Goal: Browse casually: Explore the website without a specific task or goal

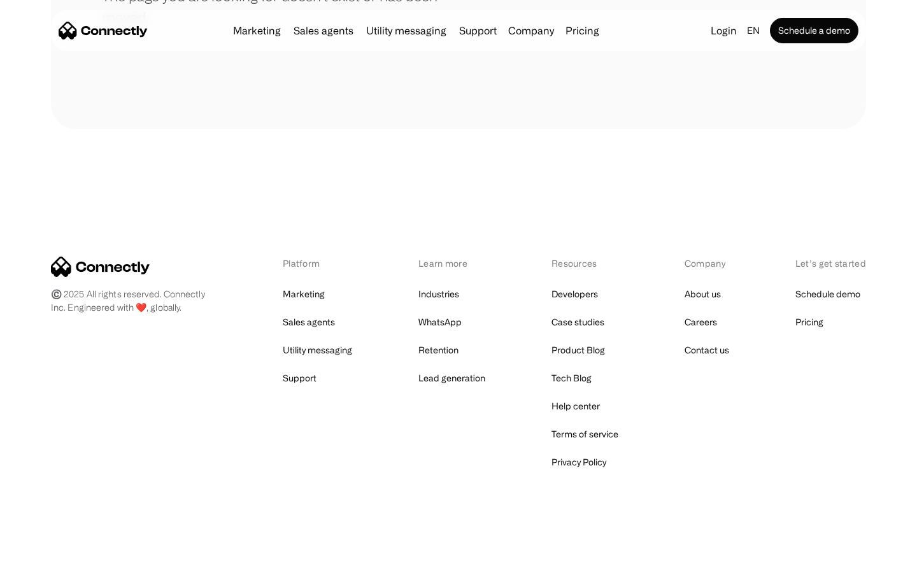
scroll to position [232, 0]
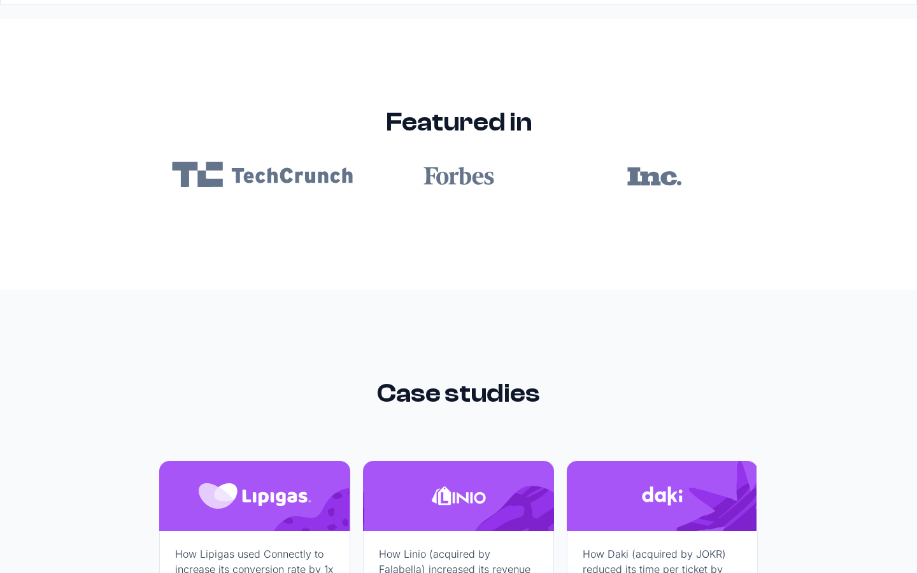
scroll to position [7622, 0]
